Goal: Task Accomplishment & Management: Complete application form

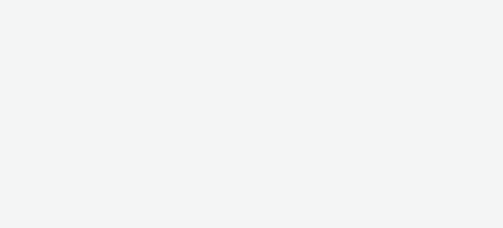
select select "ac009755-aa48-4799-8050-7a339a378eb8"
select select "79162ed7-0017-4339-93b0-3399b708648f"
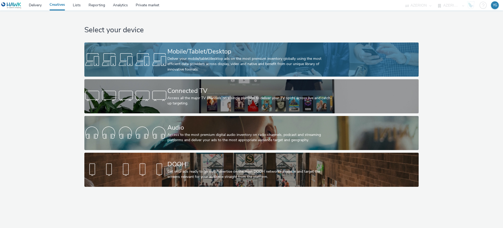
click at [217, 50] on div "Mobile/Tablet/Desktop" at bounding box center [250, 51] width 166 height 9
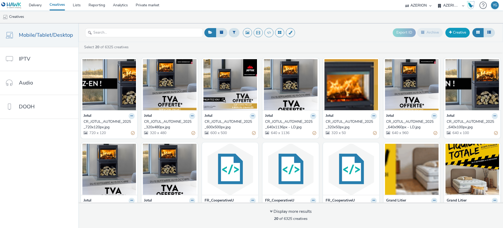
click at [462, 30] on link "Creative" at bounding box center [457, 32] width 24 height 9
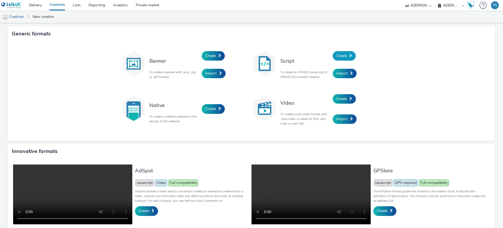
click at [351, 57] on link "Create" at bounding box center [344, 55] width 23 height 9
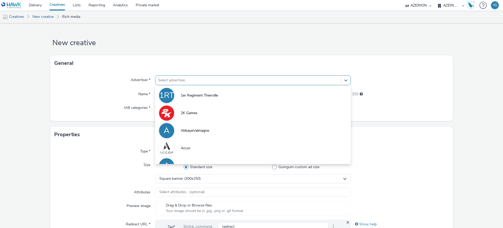
click at [177, 79] on div at bounding box center [248, 80] width 180 height 6
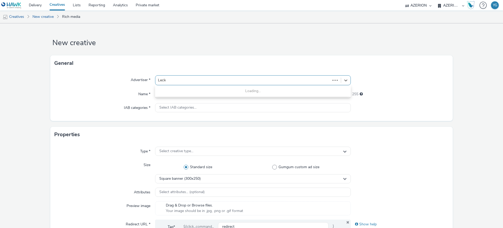
type input "Lecler"
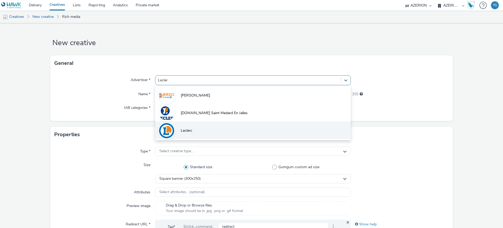
click at [188, 131] on span "Leclerc" at bounding box center [187, 130] width 12 height 5
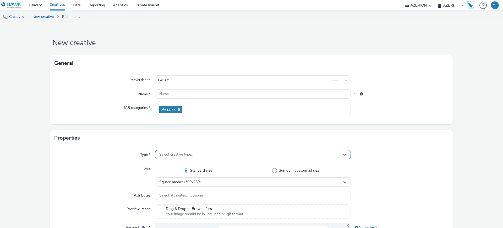
click at [206, 156] on div "Select creative type..." at bounding box center [253, 154] width 196 height 9
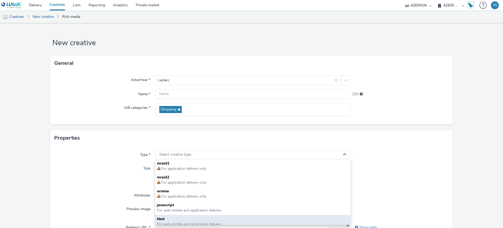
click at [180, 216] on span "html" at bounding box center [253, 218] width 192 height 5
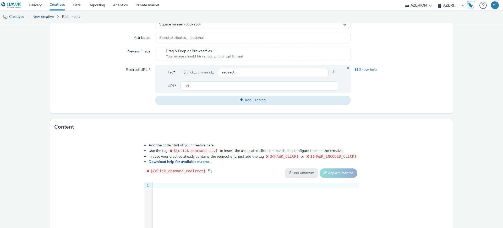
scroll to position [164, 0]
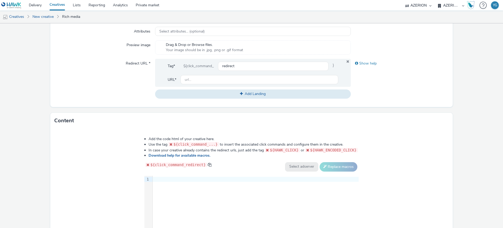
click at [174, 186] on div "9 1 ›" at bounding box center [251, 215] width 214 height 79
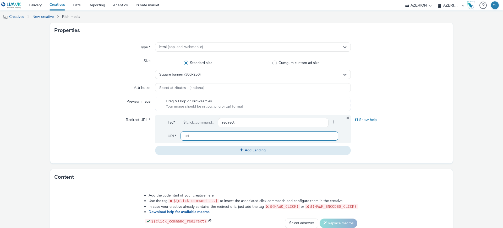
scroll to position [91, 0]
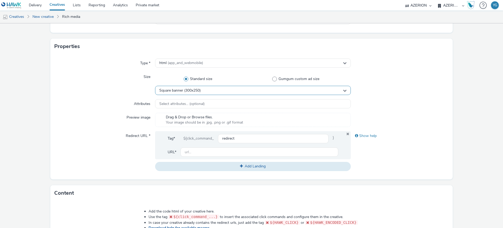
click at [192, 90] on span "Square banner (300x250)" at bounding box center [179, 90] width 41 height 4
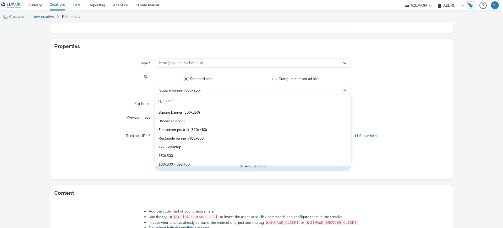
click at [180, 101] on input "text" at bounding box center [252, 101] width 195 height 9
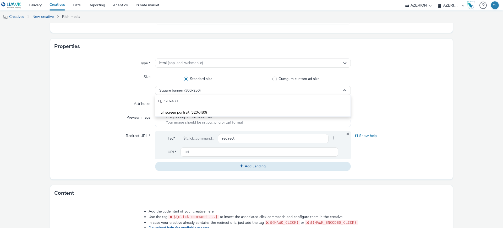
type input "320x480"
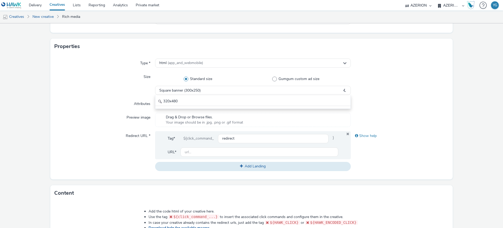
click at [387, 103] on div at bounding box center [400, 103] width 98 height 9
click at [192, 91] on span "Square banner (300x250)" at bounding box center [179, 90] width 41 height 4
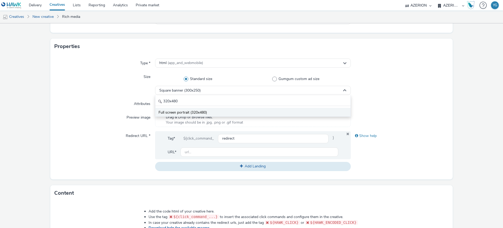
click at [178, 110] on span "Full screen portrait (320x480)" at bounding box center [182, 112] width 48 height 5
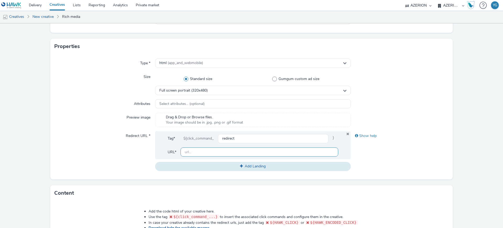
click at [222, 150] on input "text" at bounding box center [260, 151] width 158 height 9
paste input "[URL][DOMAIN_NAME]"
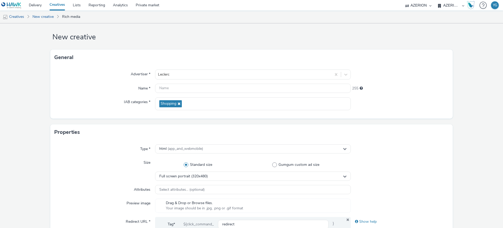
scroll to position [0, 0]
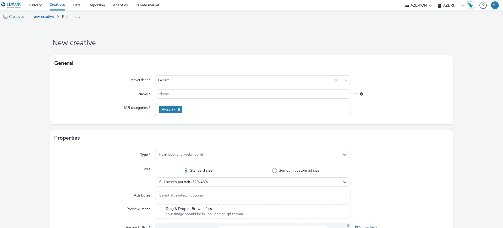
type input "[URL][DOMAIN_NAME]"
click at [164, 96] on input "text" at bounding box center [253, 93] width 196 height 9
paste input "Leclerc_Perpignan"
paste input "Interstitial"
click at [190, 93] on input "Leclerc_Perpignan_ Interstitial" at bounding box center [253, 93] width 196 height 9
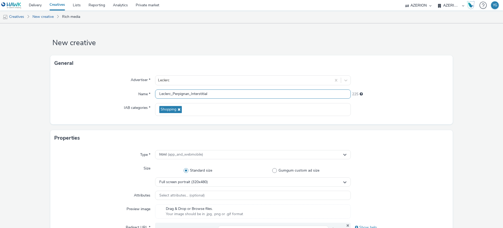
click at [217, 93] on input "Leclerc_Perpignan_Interstitial" at bounding box center [253, 93] width 196 height 9
paste input "sept_2025"
click at [225, 95] on input "Leclerc_Perpignan_Interstitial_320x480_sept_2025" at bounding box center [253, 93] width 196 height 9
type input "Leclerc_Perpignan_Interstitial_320x480_Sept25"
drag, startPoint x: 242, startPoint y: 95, endPoint x: 142, endPoint y: 91, distance: 100.4
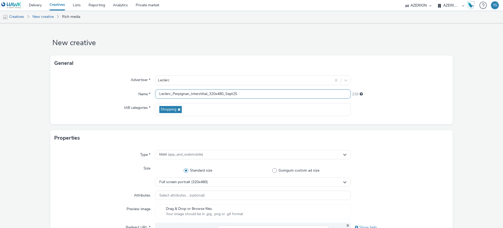
click at [142, 91] on div "Name * Leclerc_Perpignan_Interstitial_320x480_Sept25 210" at bounding box center [251, 93] width 394 height 9
click at [369, 111] on div at bounding box center [400, 109] width 98 height 13
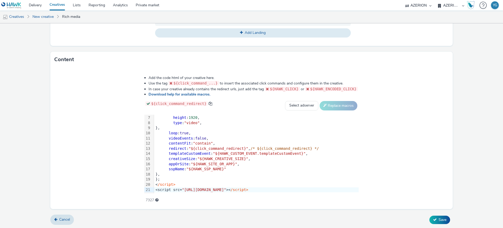
scroll to position [225, 0]
click at [434, 216] on button "Save" at bounding box center [439, 219] width 21 height 8
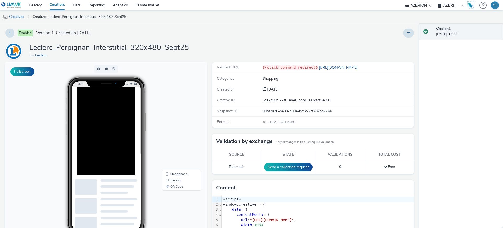
click at [108, 123] on div at bounding box center [119, 150] width 84 height 126
drag, startPoint x: 21, startPoint y: 14, endPoint x: 80, endPoint y: 18, distance: 59.1
click at [21, 14] on link "Creatives" at bounding box center [13, 16] width 27 height 13
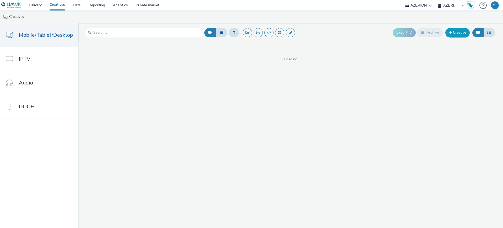
click at [458, 32] on link "Creative" at bounding box center [457, 32] width 24 height 9
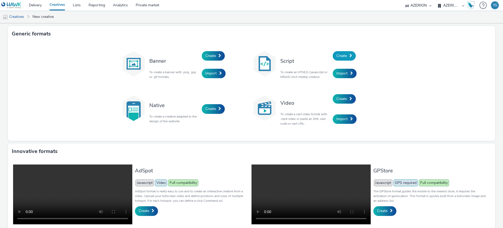
click at [347, 52] on link "Create" at bounding box center [344, 55] width 23 height 9
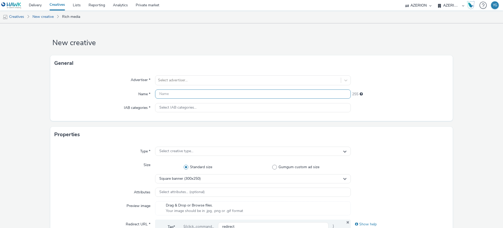
click at [179, 94] on input "text" at bounding box center [253, 93] width 196 height 9
paste input "Leclerc_Perpignan_Interstitial_320x480_Sept25"
type input "Leclerc_Perpignan_Interstitial_320x480_Sept25"
click at [178, 81] on div at bounding box center [248, 80] width 180 height 6
type input "lecler"
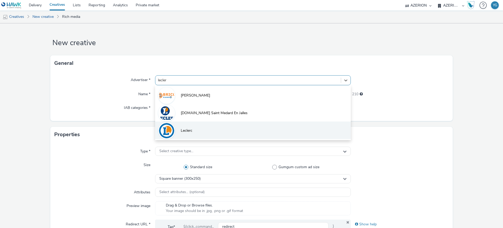
click at [189, 128] on span "Leclerc" at bounding box center [187, 130] width 12 height 5
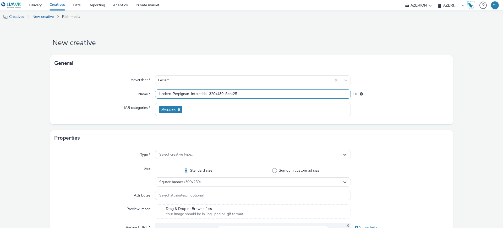
drag, startPoint x: 206, startPoint y: 94, endPoint x: 189, endPoint y: 94, distance: 16.8
click at [189, 94] on input "Leclerc_Perpignan_Interstitial_320x480_Sept25" at bounding box center [253, 93] width 196 height 9
type input "Leclerc_Perpignan_Banner_320x480_Sept25"
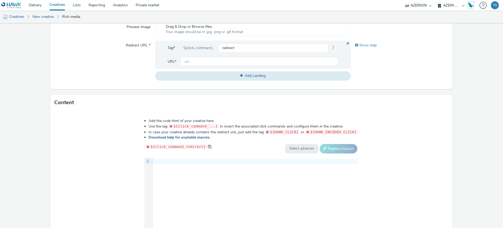
scroll to position [196, 0]
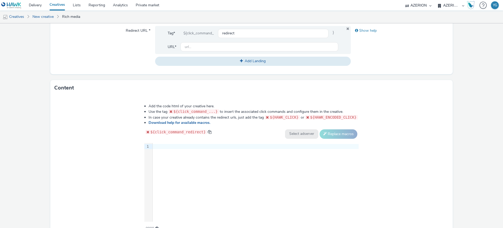
click at [165, 146] on div at bounding box center [256, 146] width 206 height 5
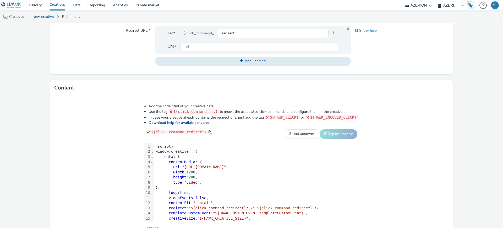
scroll to position [31, 0]
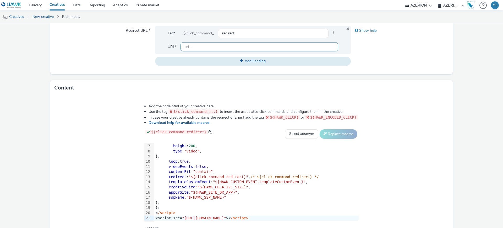
click at [227, 48] on input "text" at bounding box center [260, 46] width 158 height 9
paste input "[URL][DOMAIN_NAME]"
type input "[URL][DOMAIN_NAME]"
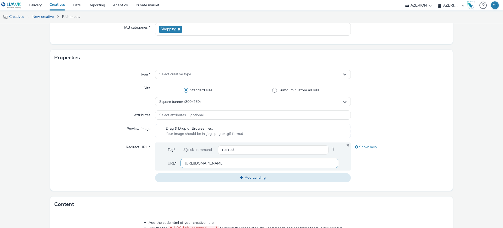
scroll to position [65, 0]
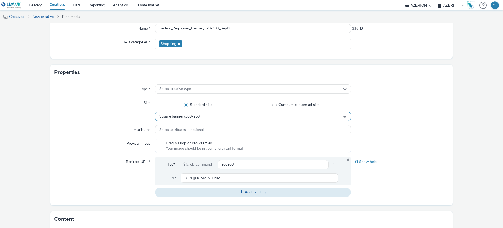
click at [198, 117] on span "Square banner (300x250)" at bounding box center [179, 116] width 41 height 4
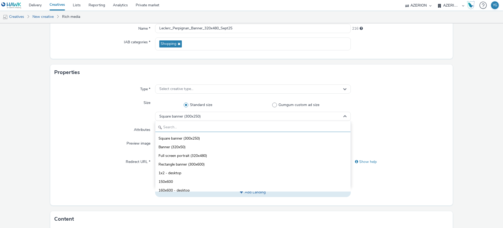
click at [188, 127] on input "text" at bounding box center [252, 127] width 195 height 9
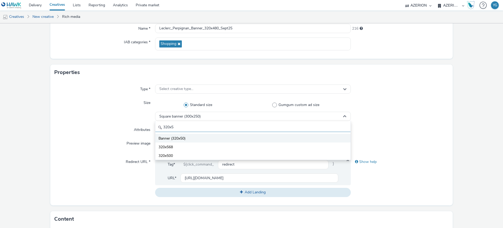
type input "320x5"
click at [189, 138] on li "Banner (320x50)" at bounding box center [252, 138] width 195 height 9
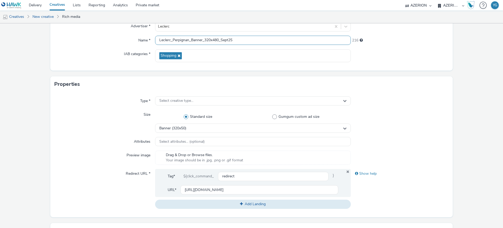
drag, startPoint x: 217, startPoint y: 28, endPoint x: 212, endPoint y: 28, distance: 5.2
click at [212, 28] on div "Advertiser * [PERSON_NAME] Name * Leclerc_Perpignan_Banner_320x480_Sept25 216 I…" at bounding box center [251, 43] width 402 height 53
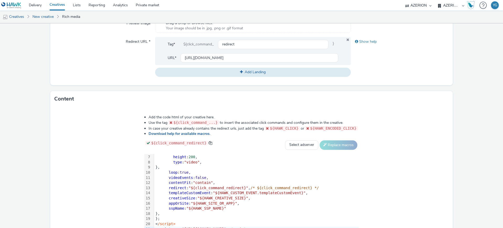
scroll to position [225, 0]
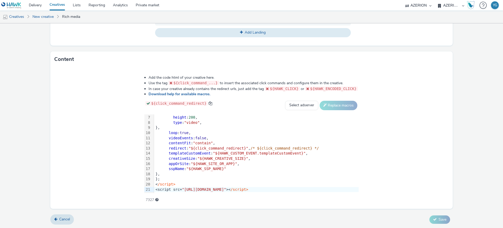
type input "Leclerc_Perpignan_Banner_320x50_Sept25"
click at [413, 170] on div "Add the code html of your creative here. Use the tag ${click_command_...} to in…" at bounding box center [251, 137] width 402 height 141
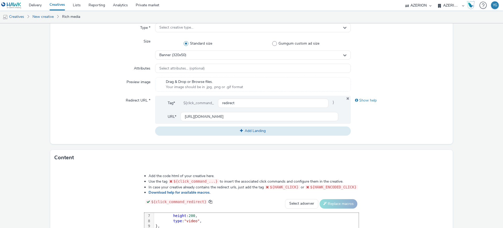
scroll to position [61, 0]
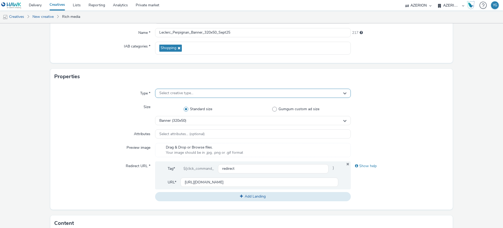
click at [253, 93] on div "Select creative type..." at bounding box center [253, 93] width 196 height 9
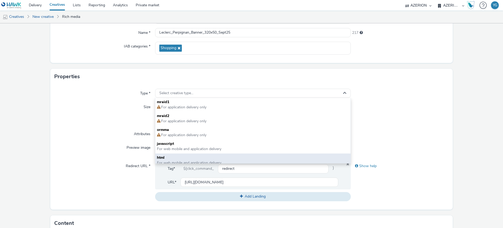
click at [184, 153] on div "html For web mobile and application delivery" at bounding box center [252, 160] width 195 height 14
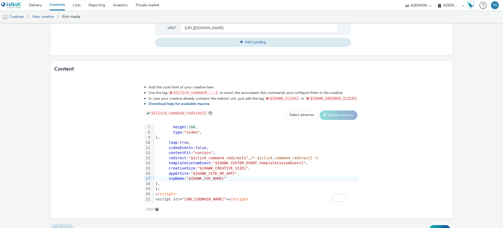
scroll to position [225, 0]
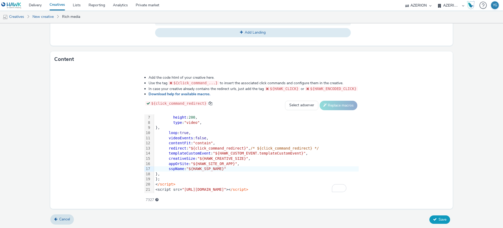
click at [439, 220] on span "Save" at bounding box center [443, 219] width 8 height 5
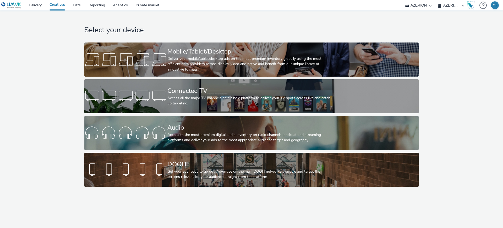
select select "ac009755-aa48-4799-8050-7a339a378eb8"
select select "79162ed7-0017-4339-93b0-3399b708648f"
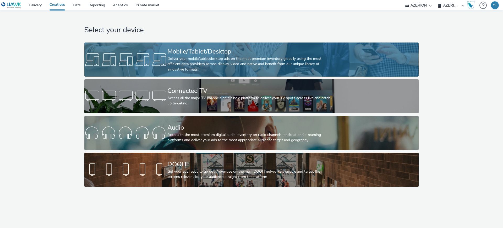
click at [191, 50] on div "Mobile/Tablet/Desktop" at bounding box center [250, 51] width 166 height 9
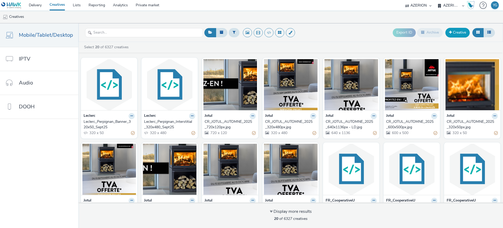
click at [461, 31] on link "Creative" at bounding box center [457, 32] width 24 height 9
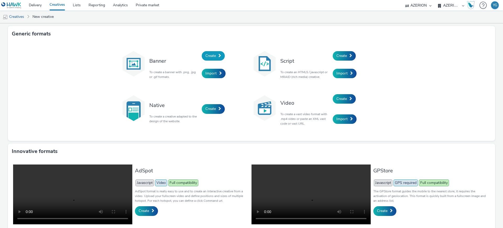
click at [211, 52] on link "Create" at bounding box center [213, 55] width 23 height 9
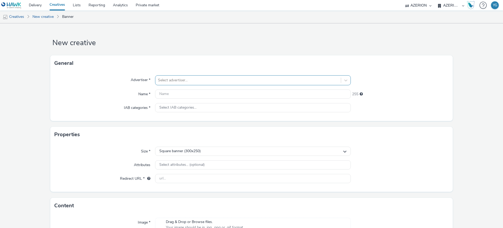
click at [176, 82] on div at bounding box center [248, 80] width 180 height 6
type input "Jou"
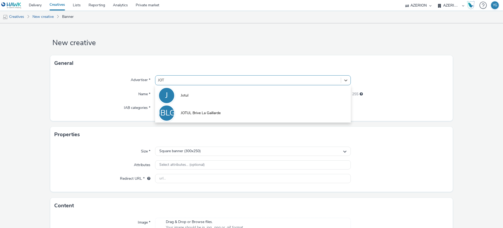
type input "JOTU"
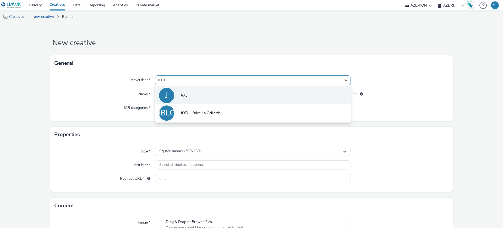
click at [194, 95] on li "J Jotul" at bounding box center [253, 95] width 196 height 18
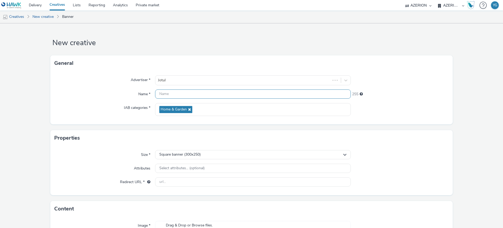
click at [190, 96] on input "text" at bounding box center [253, 93] width 196 height 9
paste input "JOTULSAUMURAUTOMNE"
type input "JOTULSAUMURAUTOMNE_"
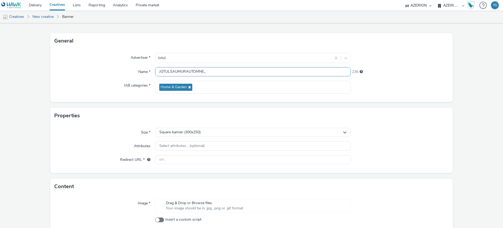
scroll to position [33, 0]
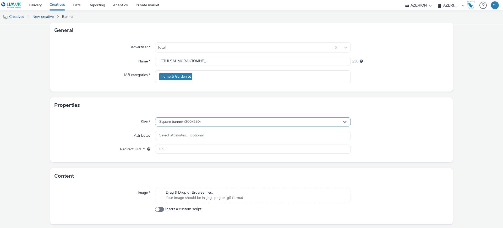
click at [204, 121] on div "Square banner (300x250)" at bounding box center [253, 121] width 196 height 9
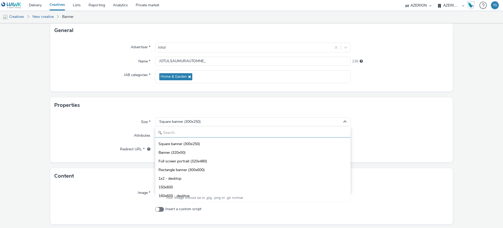
click at [193, 134] on input "text" at bounding box center [252, 132] width 195 height 9
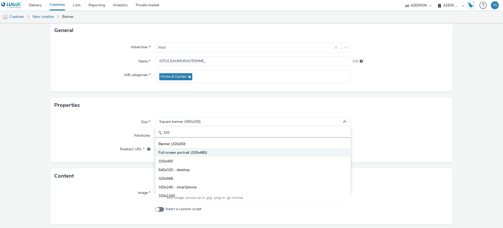
type input "320"
click at [199, 154] on span "Full screen portrait (320x480)" at bounding box center [182, 152] width 48 height 5
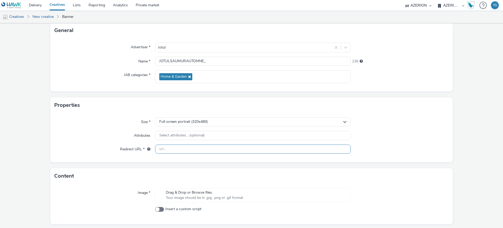
click at [185, 146] on input "text" at bounding box center [253, 148] width 196 height 9
paste input "https://magasin.jotul.fr/saumur/"
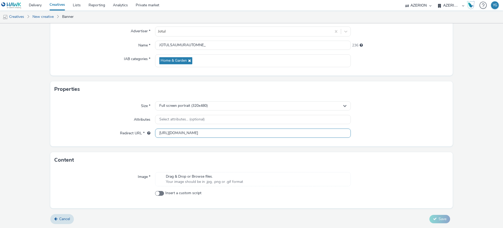
type input "https://magasin.jotul.fr/saumur/"
click at [212, 174] on span "Drag & Drop or Browse files." at bounding box center [204, 176] width 77 height 5
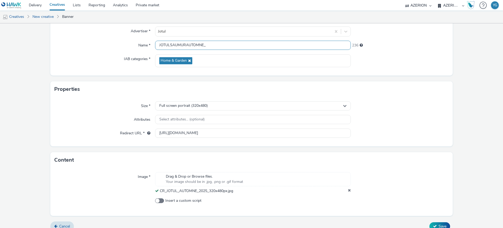
click at [210, 48] on input "JOTULSAUMURAUTOMNE_" at bounding box center [253, 45] width 196 height 9
paste input "OCT_2025"
drag, startPoint x: 229, startPoint y: 46, endPoint x: 226, endPoint y: 46, distance: 3.7
click at [226, 46] on input "JOTULSAUMURAUTOMNE_320x480_OCT_2025" at bounding box center [253, 45] width 196 height 9
drag, startPoint x: 233, startPoint y: 45, endPoint x: 223, endPoint y: 45, distance: 10.0
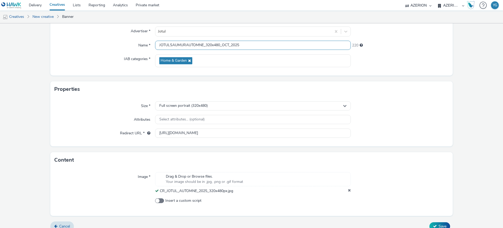
click at [223, 45] on input "JOTULSAUMURAUTOMNE_320x480_OCT_2025" at bounding box center [253, 45] width 196 height 9
click at [205, 43] on input "JOTULSAUMURAUTOMNE_320x480_Oct25" at bounding box center [253, 45] width 196 height 9
drag, startPoint x: 204, startPoint y: 45, endPoint x: 220, endPoint y: 45, distance: 15.5
click at [220, 45] on input "JOTULSAUMURAUTOMNE_Interstital_320x480_Oct25" at bounding box center [253, 45] width 196 height 9
paste input "_Interstitial_"
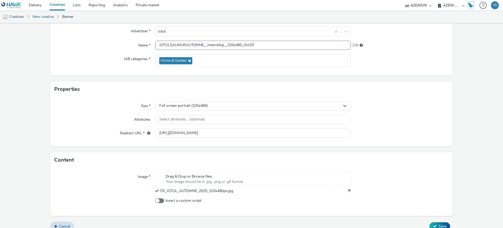
click at [205, 45] on input "JOTULSAUMURAUTOMNE__Interstitial__320x480_Oct25" at bounding box center [253, 45] width 196 height 9
drag, startPoint x: 265, startPoint y: 47, endPoint x: 121, endPoint y: 42, distance: 143.9
click at [121, 42] on div "Name * JOTULSAUMURAUTOMNE_Interstitial_320x480_Oct25 210" at bounding box center [251, 45] width 394 height 9
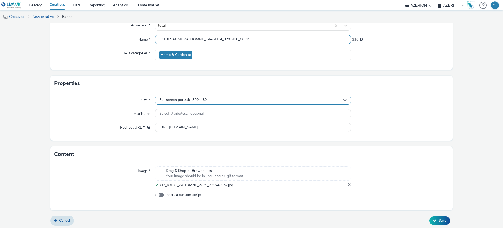
scroll to position [56, 0]
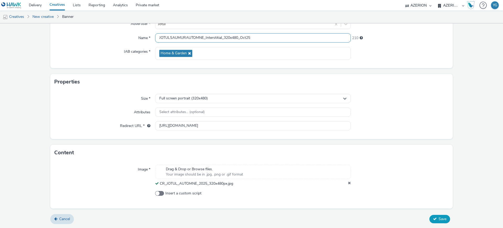
type input "JOTULSAUMURAUTOMNE_Interstitial_320x480_Oct25"
click at [440, 217] on span "Save" at bounding box center [443, 218] width 8 height 5
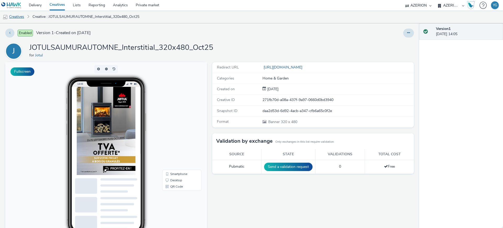
click at [19, 17] on link "Creatives" at bounding box center [13, 16] width 27 height 13
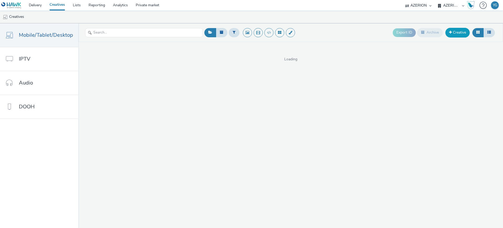
click at [458, 33] on link "Creative" at bounding box center [457, 32] width 24 height 9
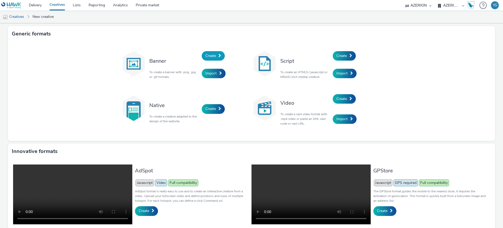
click at [218, 55] on span at bounding box center [219, 56] width 3 height 4
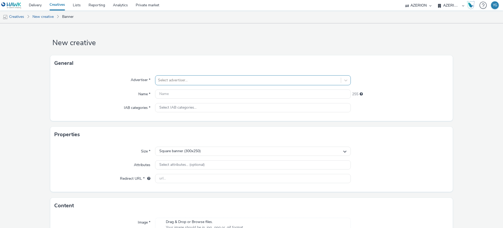
click at [185, 82] on div at bounding box center [248, 80] width 180 height 6
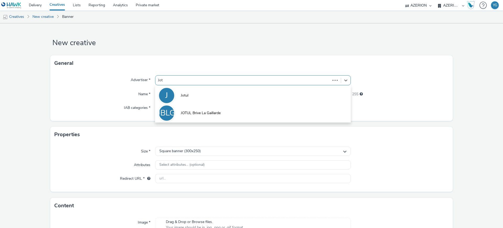
type input "Jotu"
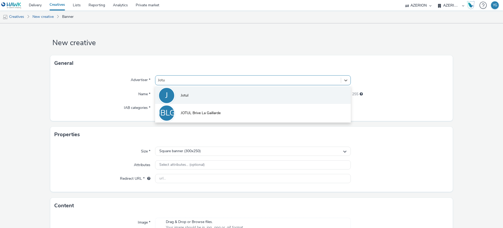
click at [191, 94] on li "J Jotul" at bounding box center [253, 95] width 196 height 18
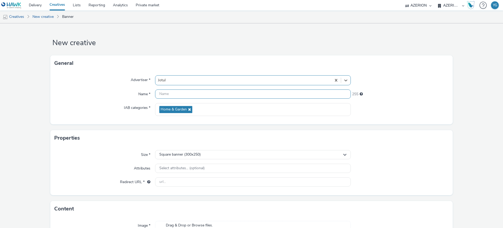
click at [191, 94] on input "text" at bounding box center [253, 93] width 196 height 9
paste input "JOTULSAUMURAUTOMNE_Interstitial_320x480_Oct25"
drag, startPoint x: 220, startPoint y: 94, endPoint x: 205, endPoint y: 95, distance: 14.7
click at [205, 95] on input "JOTULSAUMURAUTOMNE_Interstitial_320x480_Oct25" at bounding box center [253, 93] width 196 height 9
drag, startPoint x: 233, startPoint y: 95, endPoint x: 227, endPoint y: 96, distance: 6.1
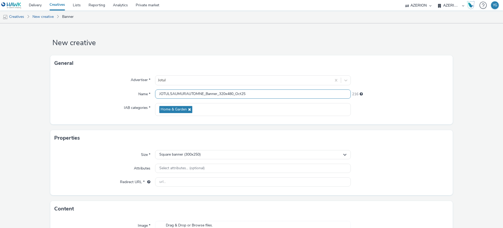
click at [227, 96] on input "JOTULSAUMURAUTOMNE_Banner_320x480_Oct25" at bounding box center [253, 93] width 196 height 9
type input "JOTULSAUMURAUTOMNE_Banner_320x50_Oct25"
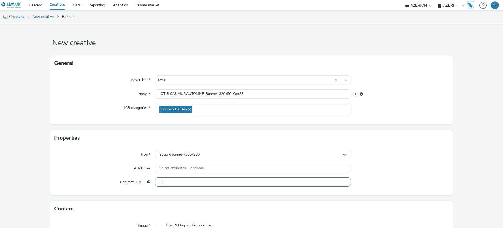
click at [199, 183] on input "text" at bounding box center [253, 181] width 196 height 9
paste input "https://magasin.jotul.fr/saumur/"
type input "https://magasin.jotul.fr/saumur/"
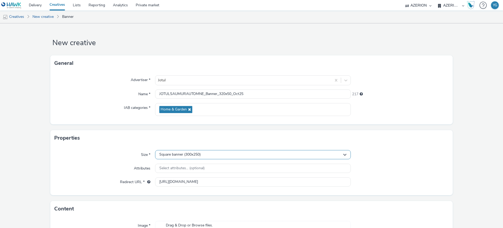
click at [199, 154] on span "Square banner (300x250)" at bounding box center [179, 154] width 41 height 4
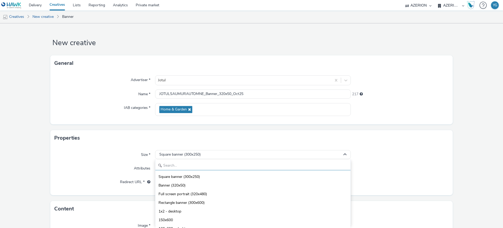
click at [192, 167] on input "text" at bounding box center [252, 165] width 195 height 9
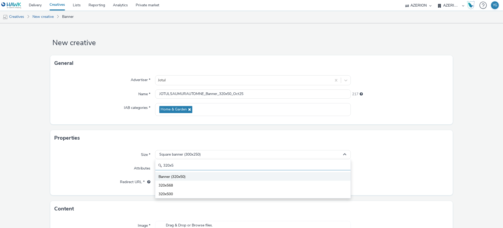
type input "320x5"
click at [192, 176] on li "Banner (320x50)" at bounding box center [252, 176] width 195 height 9
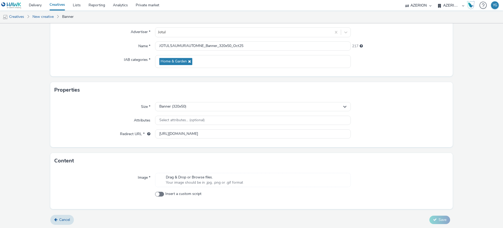
scroll to position [49, 0]
click at [210, 181] on span "Your image should be in .jpg, .png or .gif format" at bounding box center [204, 181] width 77 height 5
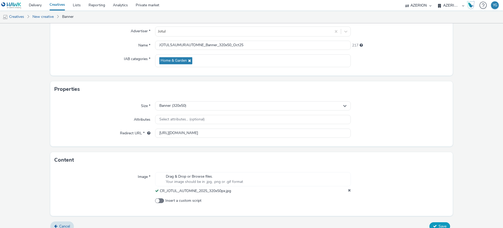
click at [439, 223] on span "Save" at bounding box center [443, 225] width 8 height 5
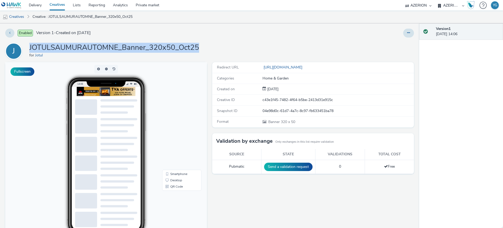
drag, startPoint x: 204, startPoint y: 46, endPoint x: 29, endPoint y: 44, distance: 174.2
click at [29, 44] on div "J JOTULSAUMURAUTOMNE_Banner_320x50_Oct25 for Jotul" at bounding box center [209, 51] width 409 height 17
copy h1 "JOTULSAUMURAUTOMNE_Banner_320x50_Oct25"
click at [23, 14] on link "Creatives" at bounding box center [13, 16] width 27 height 13
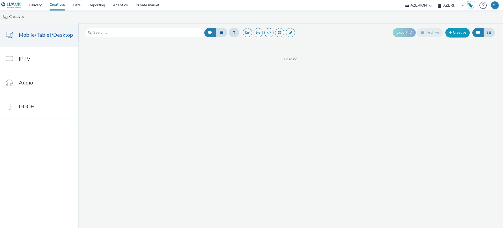
click at [457, 34] on link "Creative" at bounding box center [457, 32] width 24 height 9
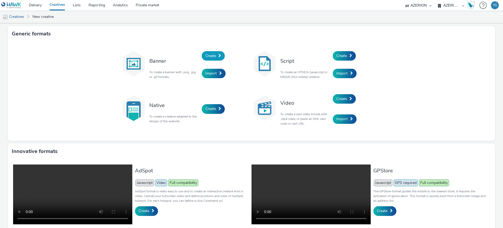
click at [220, 56] on link "Create" at bounding box center [213, 55] width 23 height 9
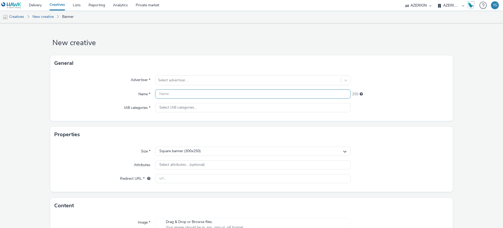
click at [203, 91] on input "text" at bounding box center [253, 93] width 196 height 9
paste input "JOTULSAUMURAUTOMNE_Banner_320x50_Oct25"
drag, startPoint x: 216, startPoint y: 93, endPoint x: 203, endPoint y: 93, distance: 13.1
click at [203, 93] on input "JOTULSAUMURAUTOMNE_Banner_320x50_Oct25" at bounding box center [253, 93] width 196 height 9
drag, startPoint x: 227, startPoint y: 94, endPoint x: 222, endPoint y: 93, distance: 5.0
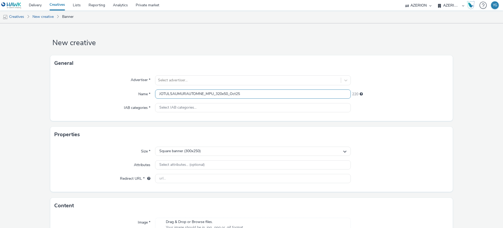
click at [222, 93] on input "JOTULSAUMURAUTOMNE_MPU_320x50_Oct25" at bounding box center [253, 93] width 196 height 9
click at [219, 94] on input "JOTULSAUMURAUTOMNE_MPU_320x250_Oct25" at bounding box center [253, 93] width 196 height 9
type input "JOTULSAUMURAUTOMNE_MPU_300x250_Oct25"
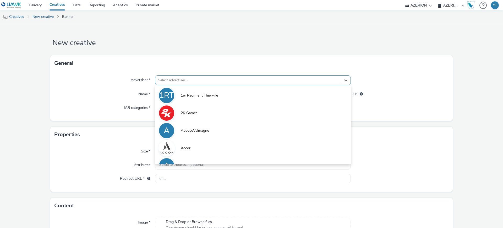
click at [213, 82] on div at bounding box center [248, 80] width 180 height 6
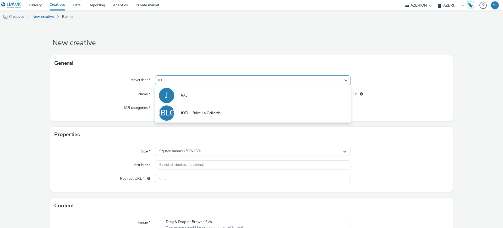
type input "JOTU"
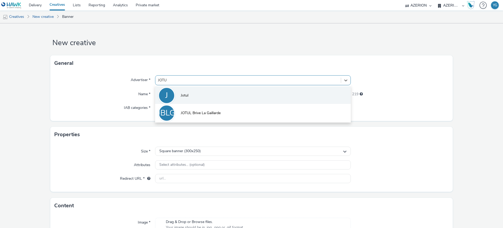
click at [212, 90] on li "J Jotul" at bounding box center [253, 95] width 196 height 18
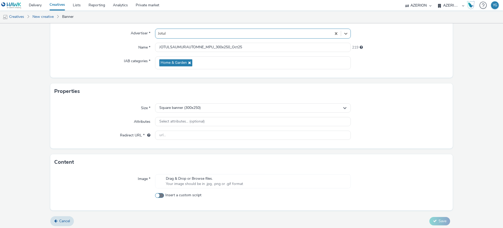
scroll to position [49, 0]
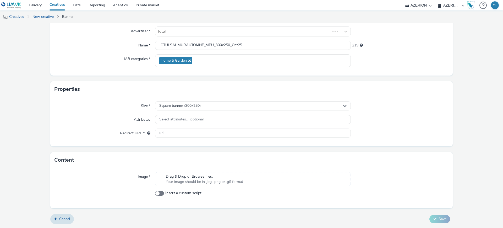
click at [219, 180] on span "Your image should be in .jpg, .png or .gif format" at bounding box center [204, 181] width 77 height 5
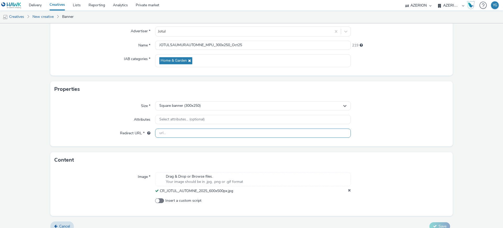
click at [205, 134] on input "text" at bounding box center [253, 132] width 196 height 9
paste input "https://magasin.jotul.fr/saumur/"
type input "https://magasin.jotul.fr/saumur/"
click at [440, 223] on button "Save" at bounding box center [439, 226] width 21 height 8
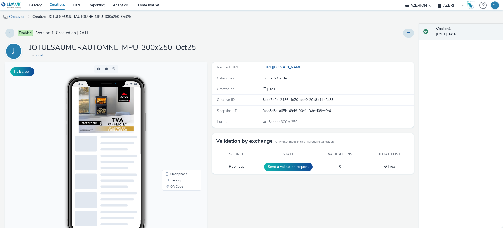
click at [24, 16] on link "Creatives" at bounding box center [13, 16] width 27 height 13
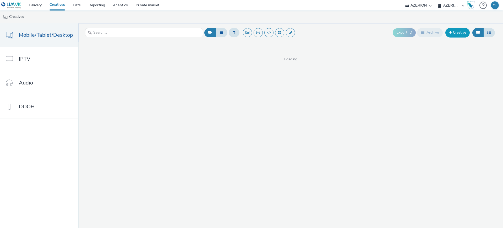
click at [466, 33] on link "Creative" at bounding box center [457, 32] width 24 height 9
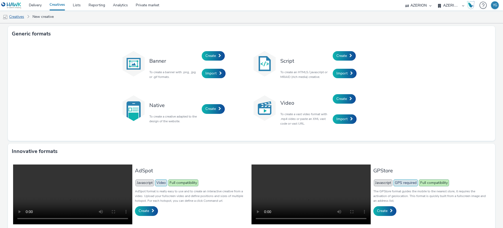
click at [12, 17] on link "Creatives" at bounding box center [13, 16] width 27 height 13
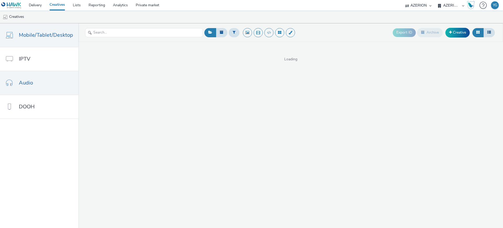
click at [46, 79] on link "Audio" at bounding box center [39, 83] width 78 height 24
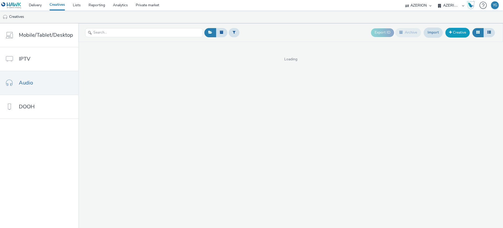
click at [460, 32] on link "Creative" at bounding box center [457, 32] width 24 height 9
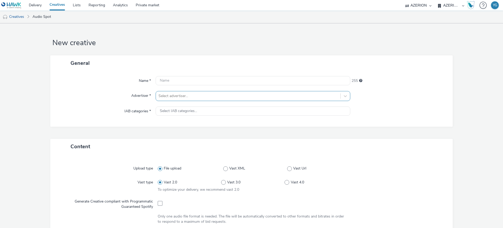
click at [166, 99] on div at bounding box center [247, 96] width 179 height 6
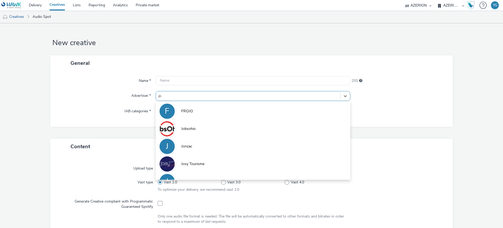
type input "jot"
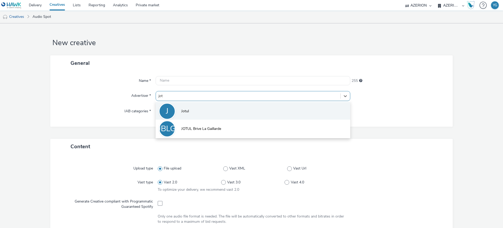
click at [179, 105] on li "J Jotul" at bounding box center [253, 111] width 195 height 18
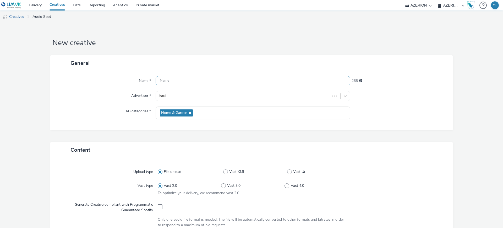
click at [184, 79] on input "text" at bounding box center [253, 80] width 195 height 9
paste input "JOTULBESANCON_AUD_CPM_OCT_2025"
drag, startPoint x: 201, startPoint y: 80, endPoint x: 211, endPoint y: 80, distance: 10.7
click at [211, 80] on input "JOTULBESANCON_AUD_CPM_OCT_2025" at bounding box center [253, 80] width 195 height 9
click at [211, 79] on input "JOTULBESANCON_AUD_OCT_2025" at bounding box center [253, 80] width 195 height 9
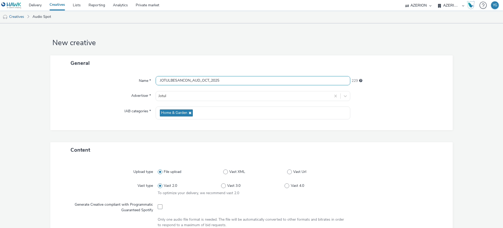
click at [210, 79] on input "JOTULBESANCON_AUD_OCT_2025" at bounding box center [253, 80] width 195 height 9
drag, startPoint x: 199, startPoint y: 80, endPoint x: 194, endPoint y: 81, distance: 5.0
click at [194, 81] on input "JOTULBESANCON_AUD_Oct2025" at bounding box center [253, 80] width 195 height 9
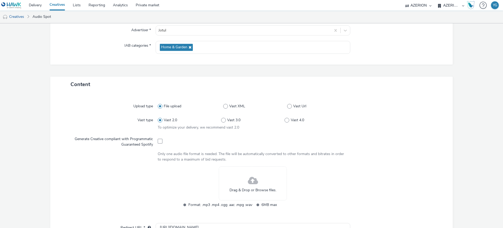
scroll to position [98, 0]
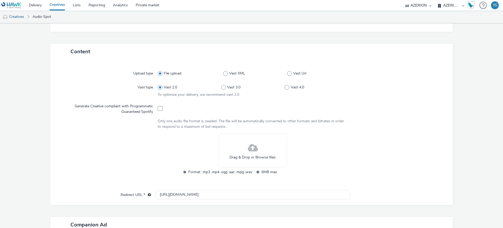
type input "JOTULBESANCON_Audio_Oct2025"
click at [261, 145] on div "Drag & Drop or Browse files." at bounding box center [253, 150] width 68 height 34
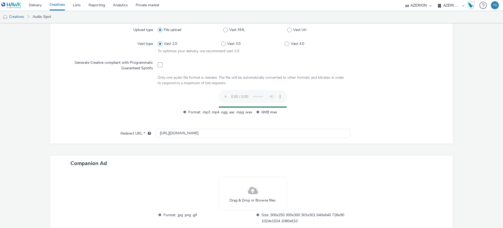
scroll to position [175, 0]
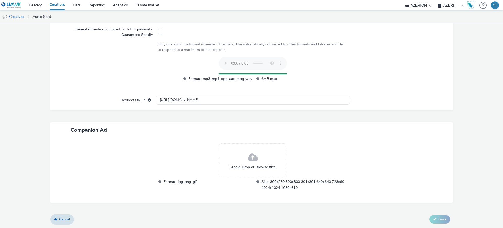
click at [266, 165] on span "Drag & Drop or Browse files." at bounding box center [252, 166] width 47 height 5
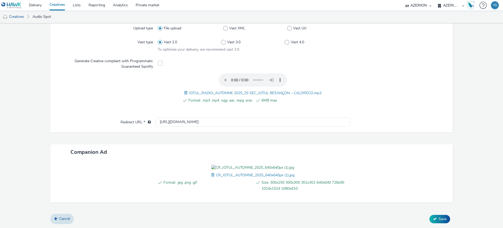
scroll to position [173, 0]
drag, startPoint x: 196, startPoint y: 90, endPoint x: 128, endPoint y: 91, distance: 68.4
click at [128, 117] on div "Redirect URL * http://www.jotul.fr" at bounding box center [252, 121] width 392 height 9
paste input "s://magasin.jotul.fr/besancon/"
type input "https://magasin.jotul.fr/besancon/"
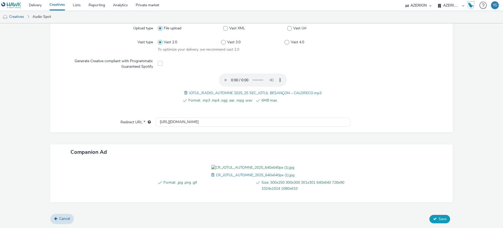
click at [440, 222] on button "Save" at bounding box center [439, 219] width 21 height 8
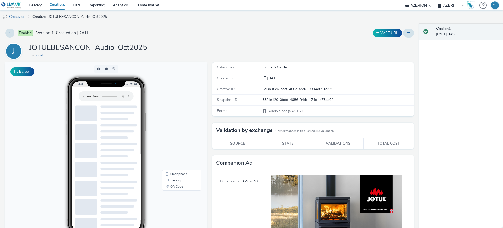
scroll to position [131, 0]
